Goal: Task Accomplishment & Management: Complete application form

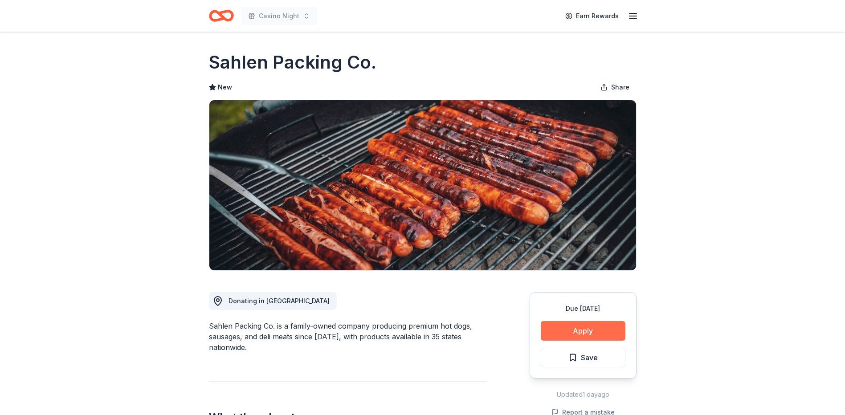
click at [571, 328] on button "Apply" at bounding box center [583, 331] width 85 height 20
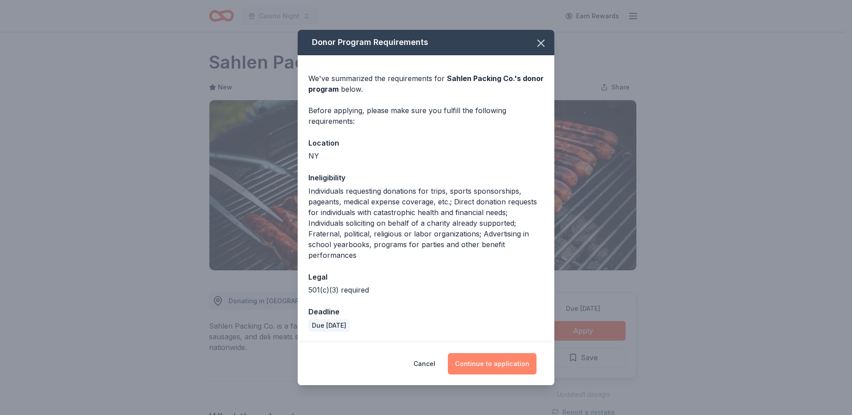
click at [504, 359] on button "Continue to application" at bounding box center [492, 363] width 89 height 21
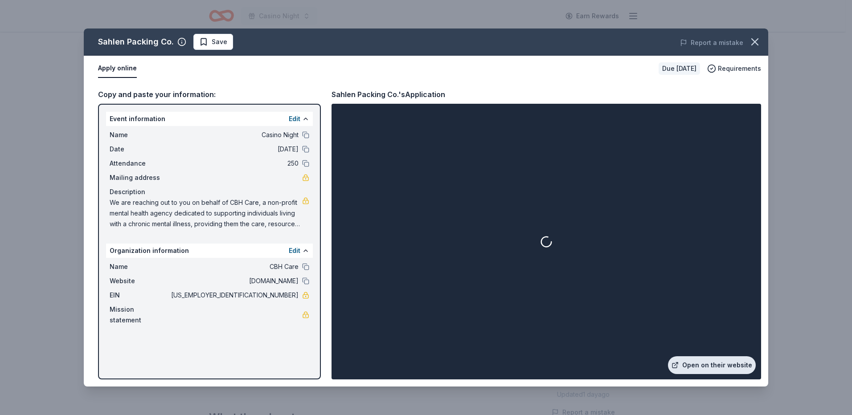
click at [735, 363] on link "Open on their website" at bounding box center [712, 366] width 88 height 18
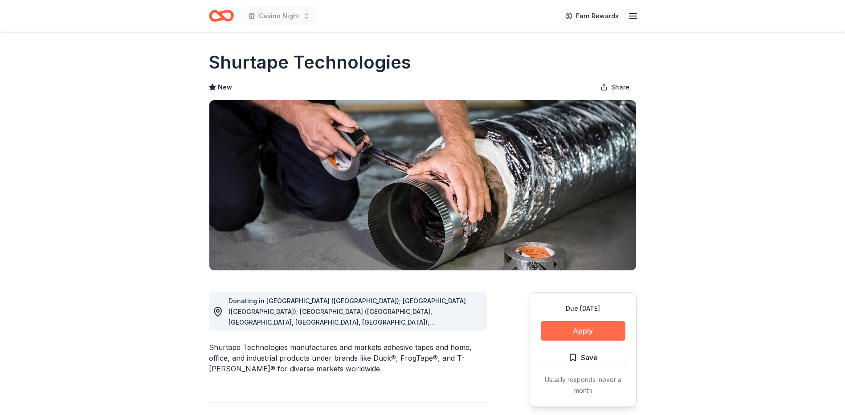
click at [580, 331] on button "Apply" at bounding box center [583, 331] width 85 height 20
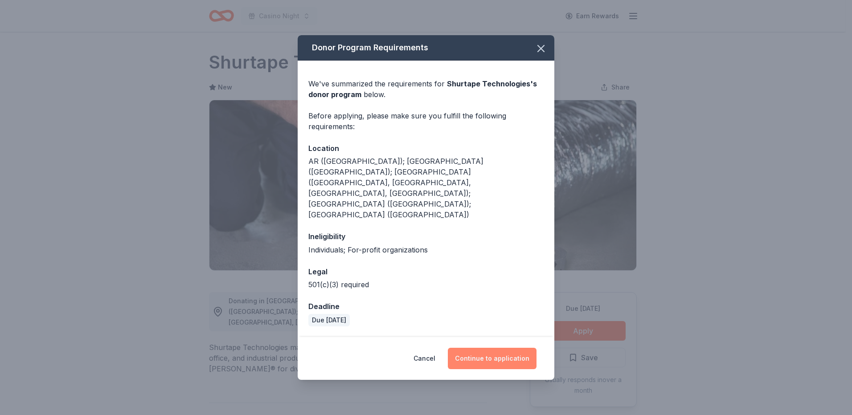
click at [506, 348] on button "Continue to application" at bounding box center [492, 358] width 89 height 21
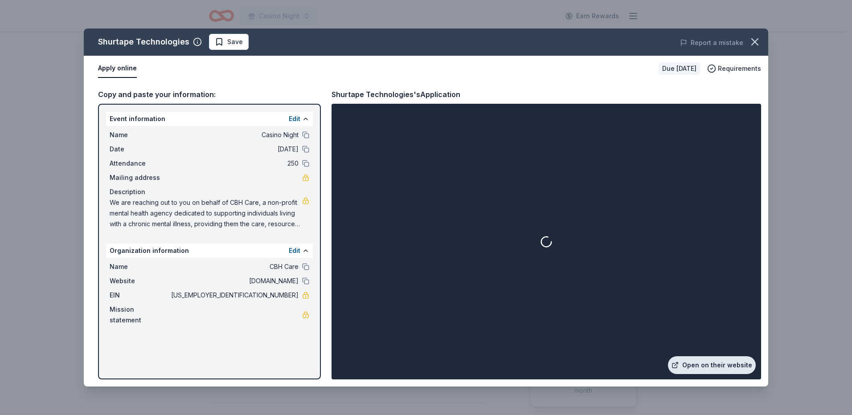
click at [686, 361] on link "Open on their website" at bounding box center [712, 366] width 88 height 18
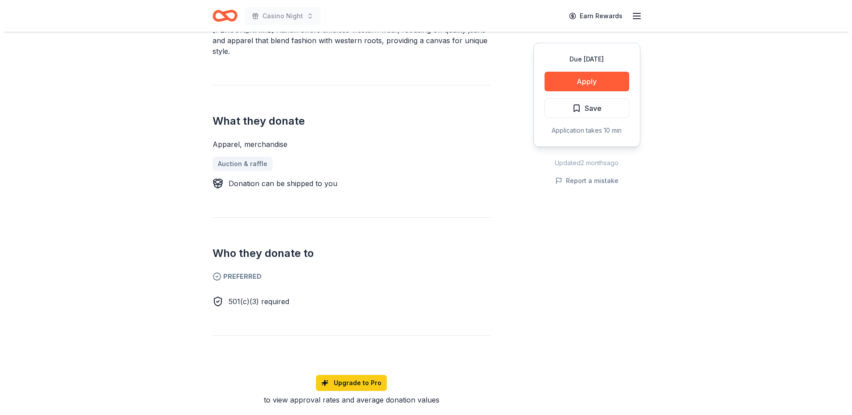
scroll to position [89, 0]
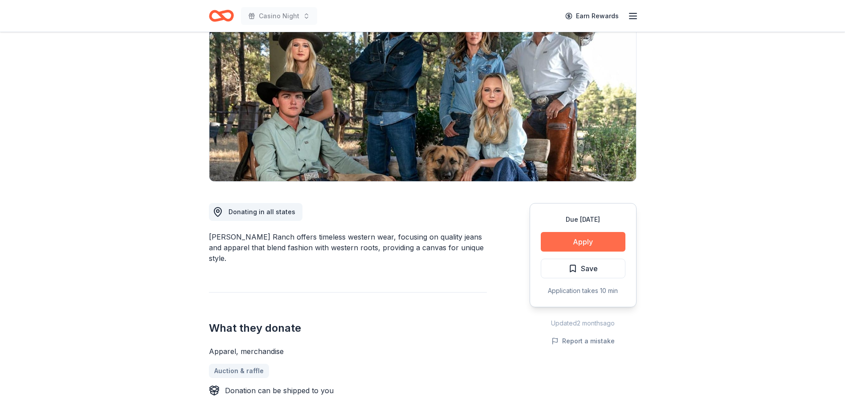
click at [586, 237] on button "Apply" at bounding box center [583, 242] width 85 height 20
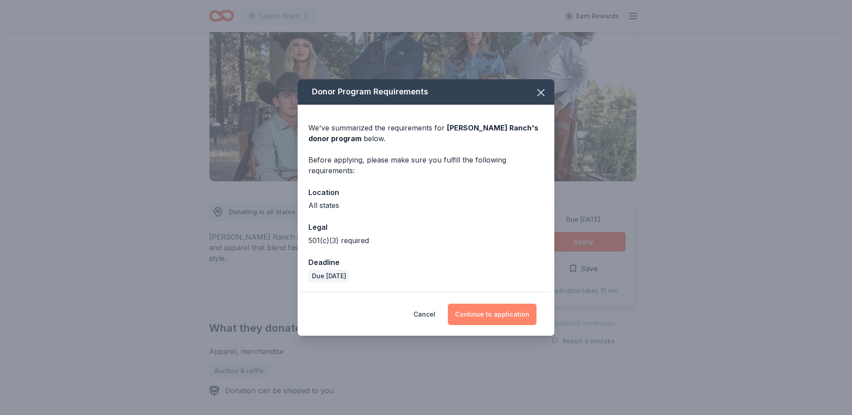
click at [491, 312] on button "Continue to application" at bounding box center [492, 314] width 89 height 21
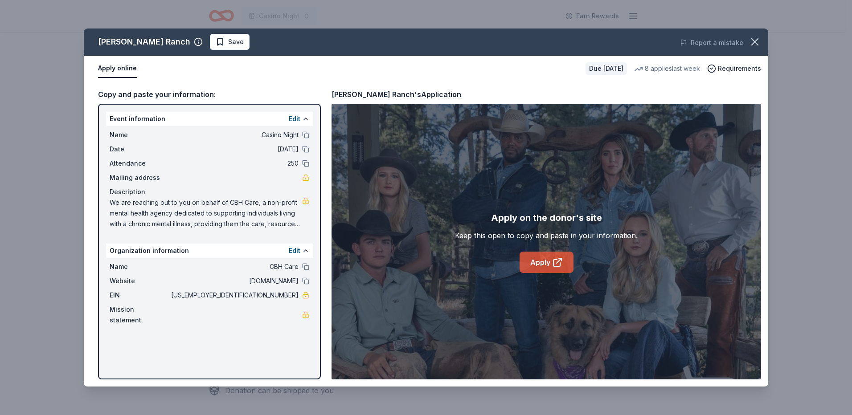
click at [540, 265] on link "Apply" at bounding box center [547, 262] width 54 height 21
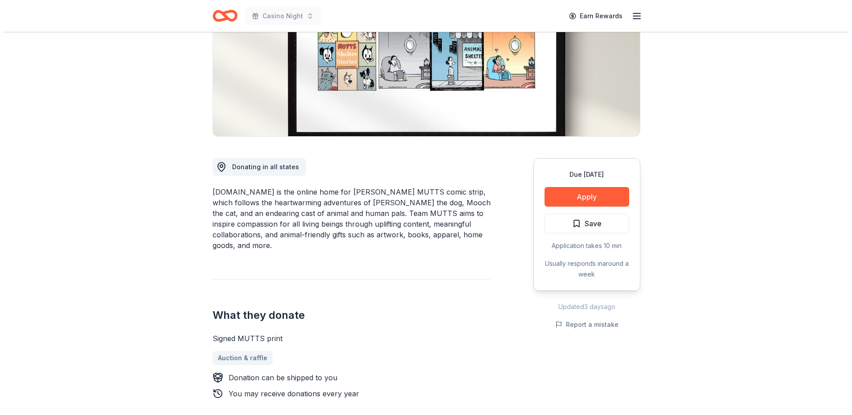
scroll to position [134, 0]
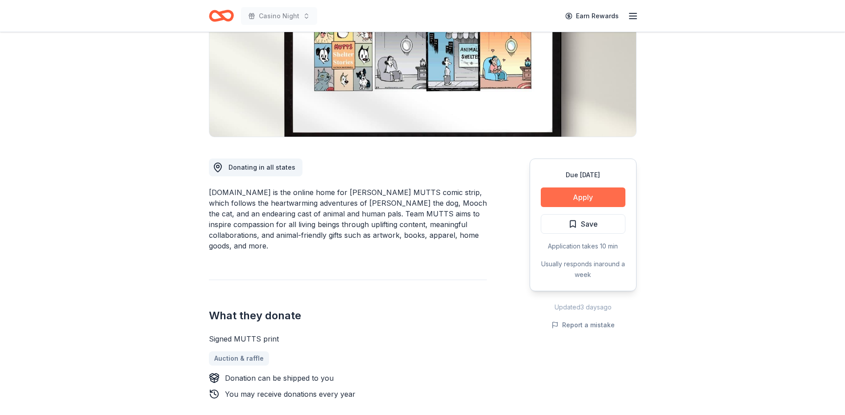
click at [576, 202] on button "Apply" at bounding box center [583, 198] width 85 height 20
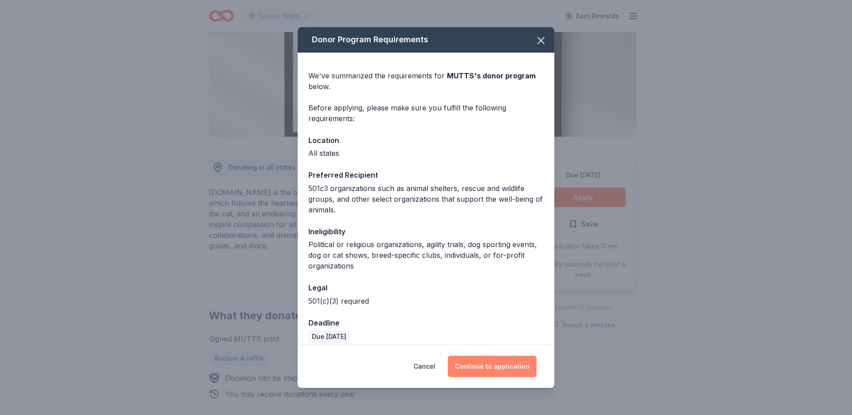
click at [480, 360] on button "Continue to application" at bounding box center [492, 366] width 89 height 21
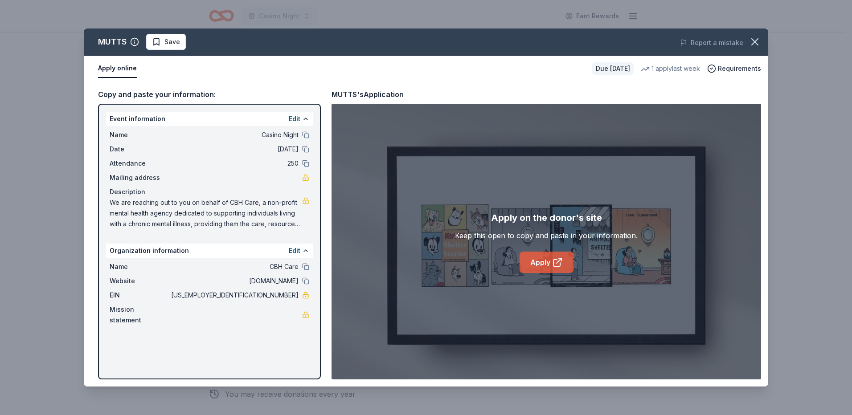
click at [549, 257] on link "Apply" at bounding box center [547, 262] width 54 height 21
